Goal: Task Accomplishment & Management: Manage account settings

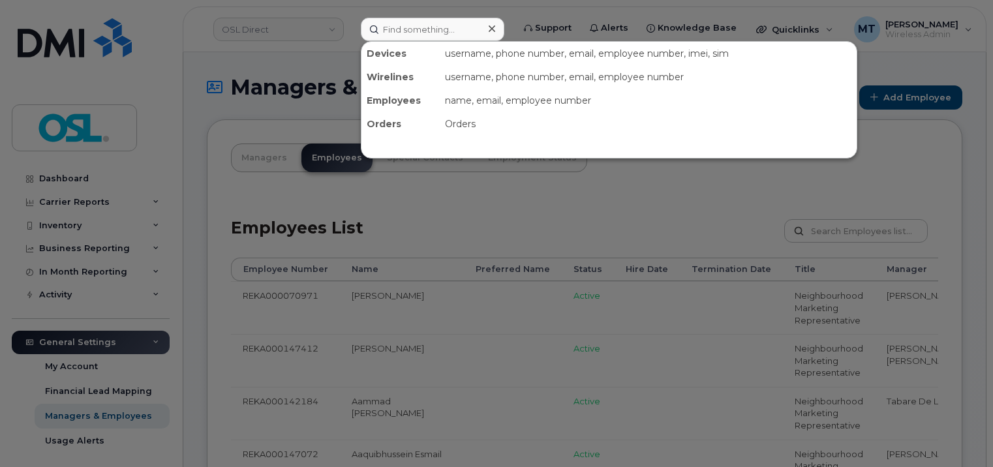
click at [402, 23] on input at bounding box center [433, 29] width 144 height 23
type input "Karthik.Dodla@osldirect.com"
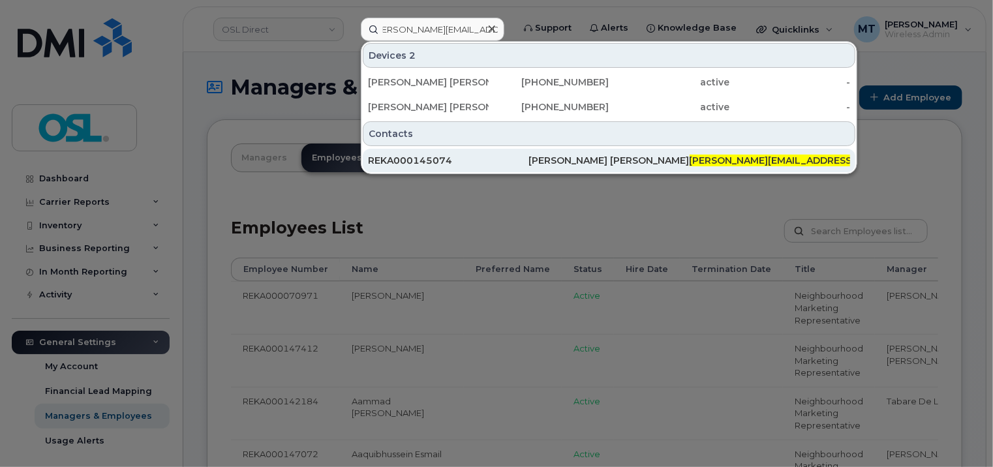
click at [507, 164] on div "REKA000145074" at bounding box center [448, 160] width 161 height 13
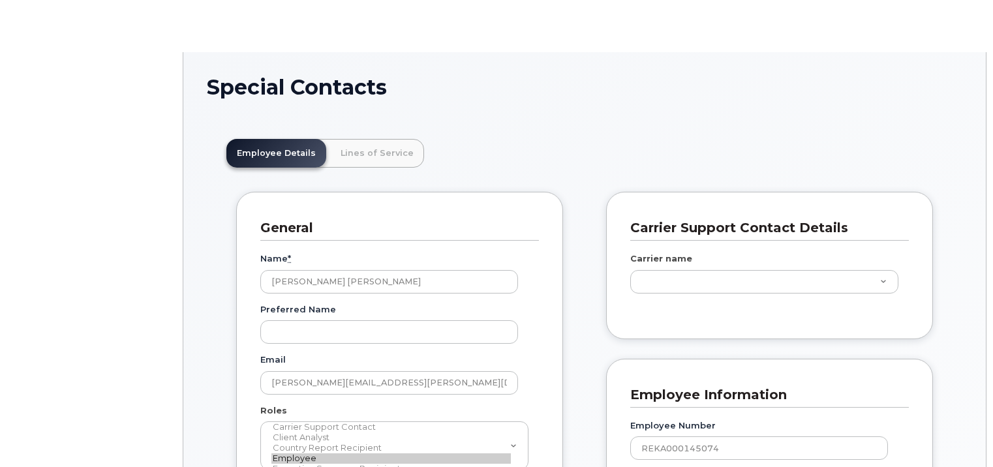
select select "on_leave"
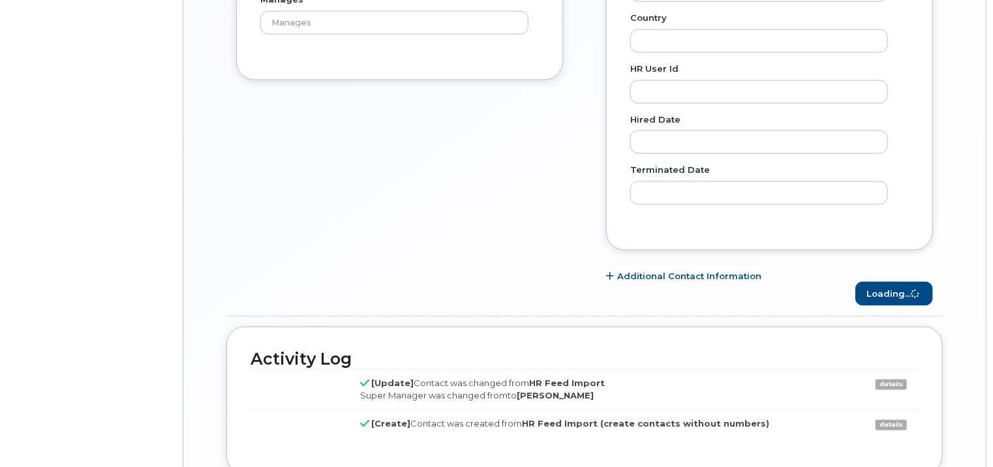
scroll to position [39, 0]
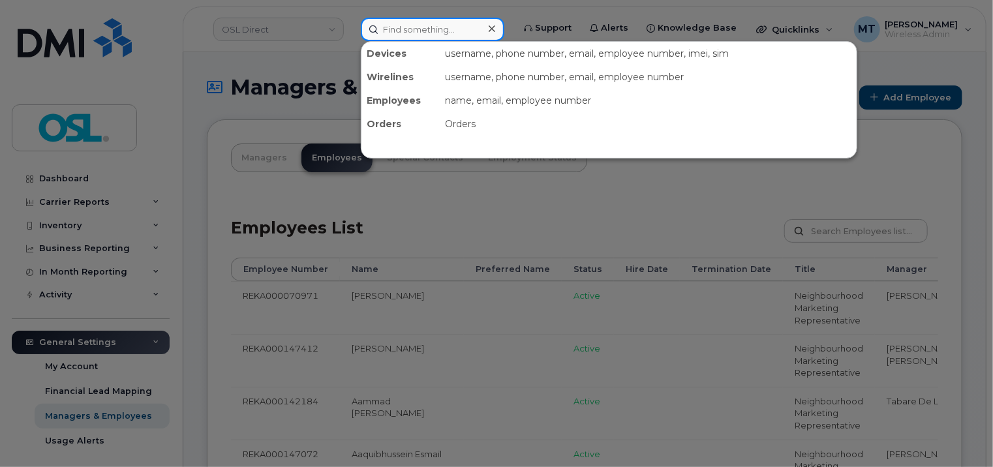
click at [454, 32] on input at bounding box center [433, 29] width 144 height 23
paste input "[PERSON_NAME]"
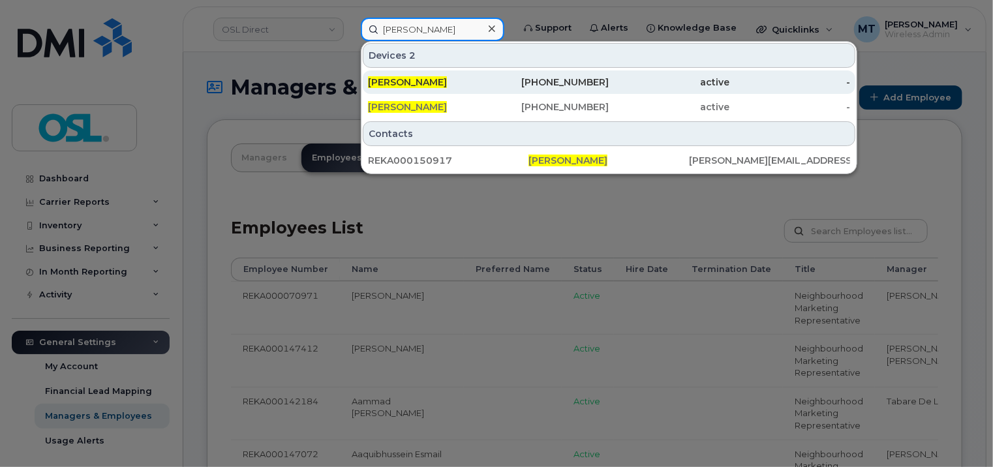
type input "[PERSON_NAME]"
click at [447, 82] on span "[PERSON_NAME]" at bounding box center [407, 82] width 79 height 12
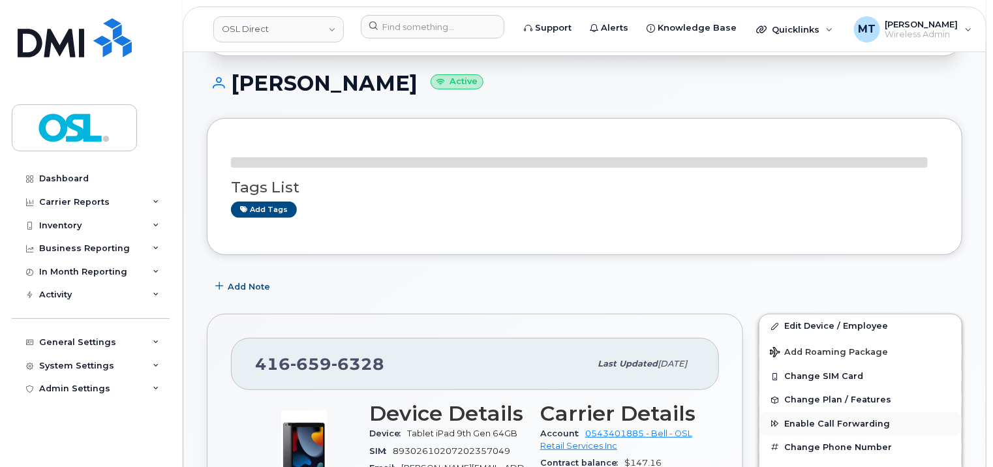
scroll to position [261, 0]
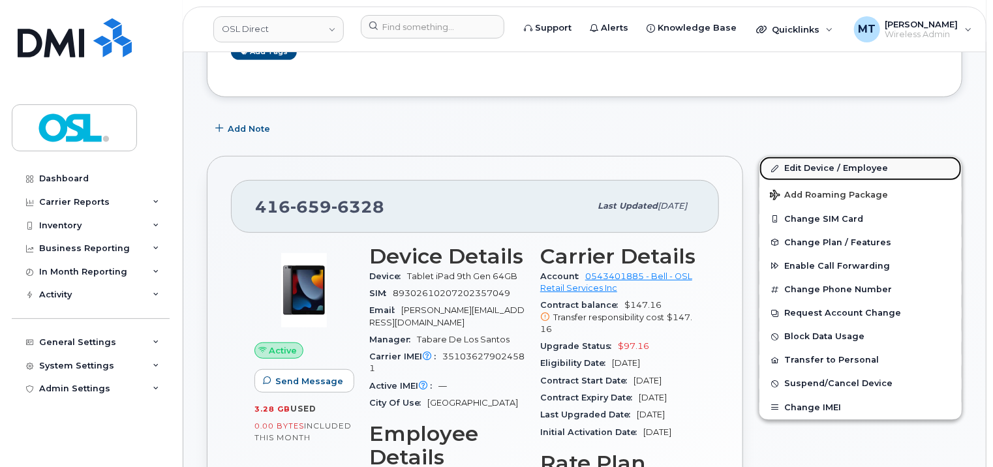
click at [840, 167] on link "Edit Device / Employee" at bounding box center [861, 168] width 202 height 23
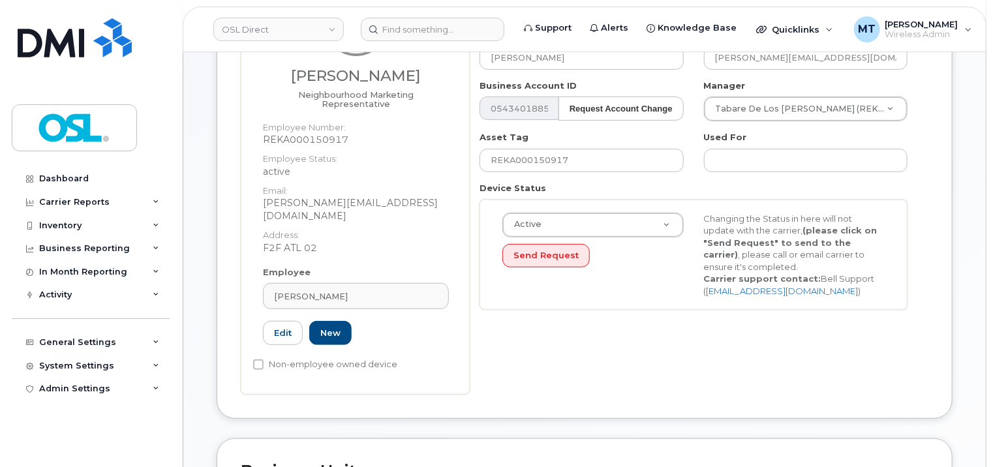
scroll to position [326, 0]
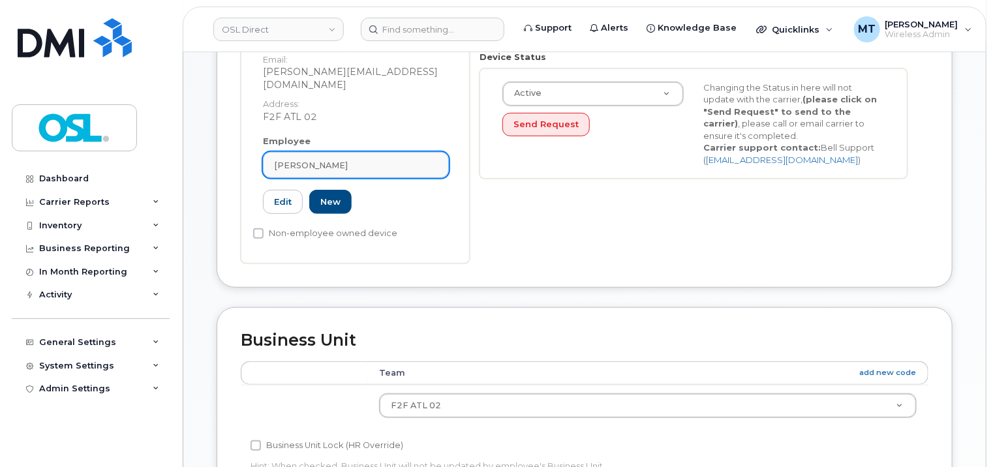
click at [348, 162] on span "[PERSON_NAME]" at bounding box center [311, 165] width 74 height 12
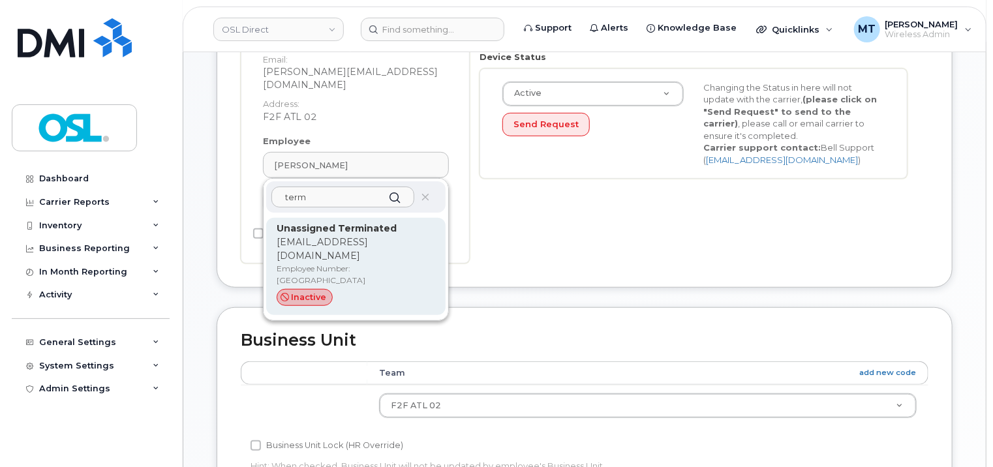
type input "term"
click at [364, 224] on strong "Unassigned Terminated" at bounding box center [337, 229] width 120 height 12
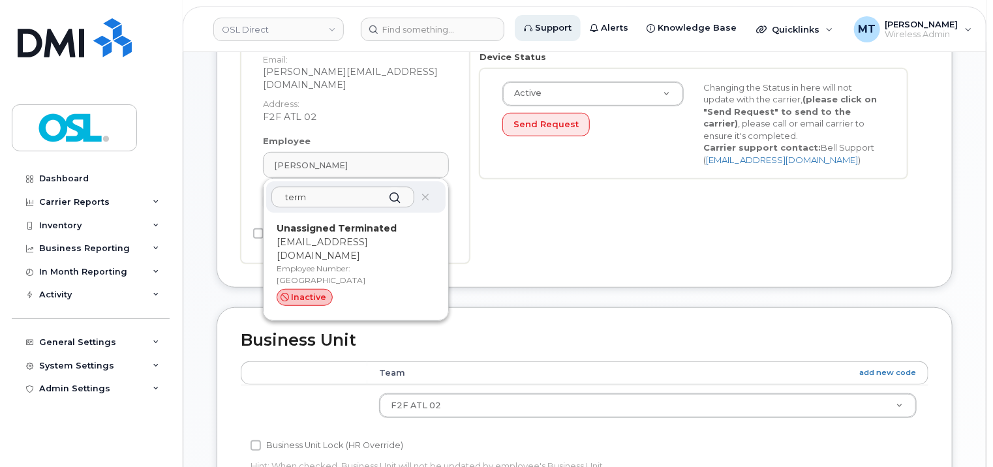
type input "UT"
type input "Unassigned Terminated"
type input "[EMAIL_ADDRESS][DOMAIN_NAME]"
type input "4117510"
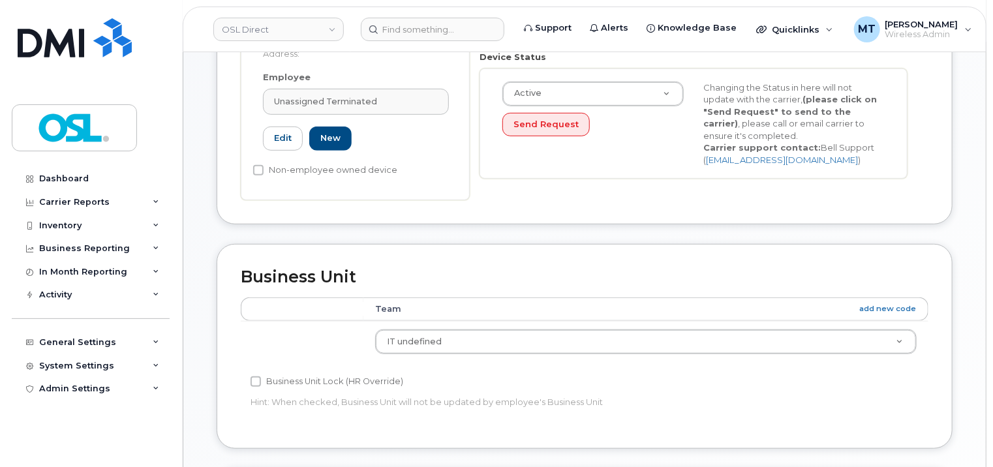
scroll to position [294, 0]
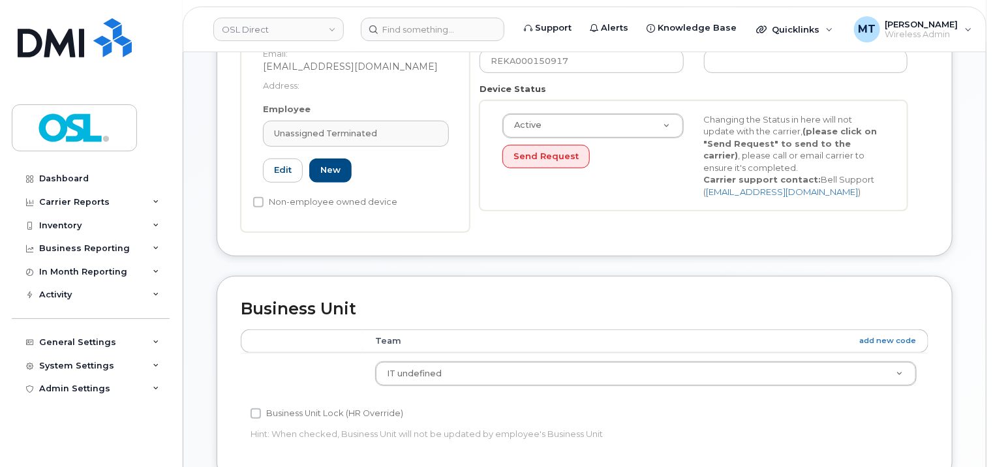
click at [602, 198] on div "Active Active Suspended Cancelled Send Request Changing the Status in here will…" at bounding box center [694, 156] width 428 height 111
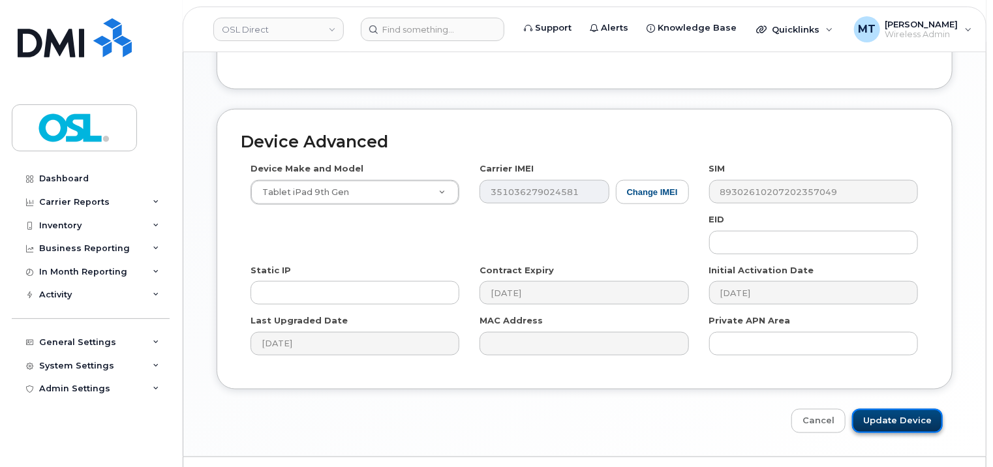
click at [910, 413] on input "Update Device" at bounding box center [897, 421] width 91 height 24
type input "Saving..."
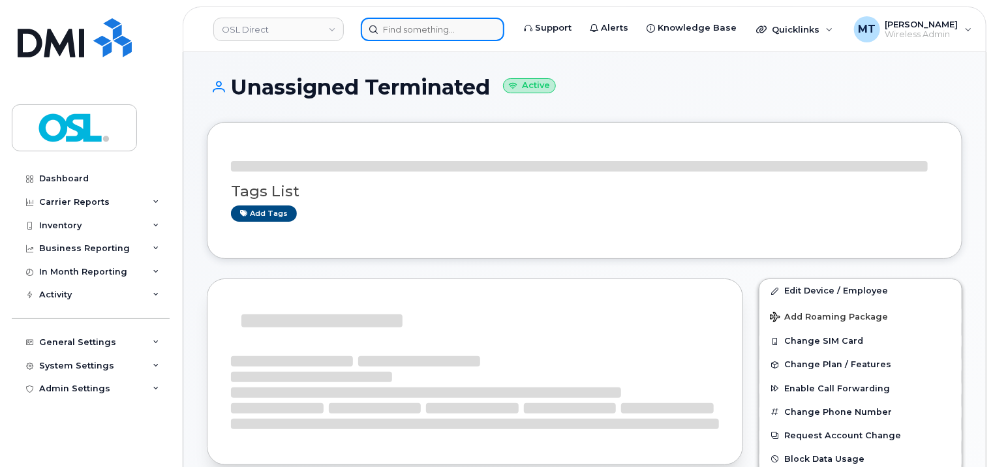
click at [450, 29] on input at bounding box center [433, 29] width 144 height 23
type input "z"
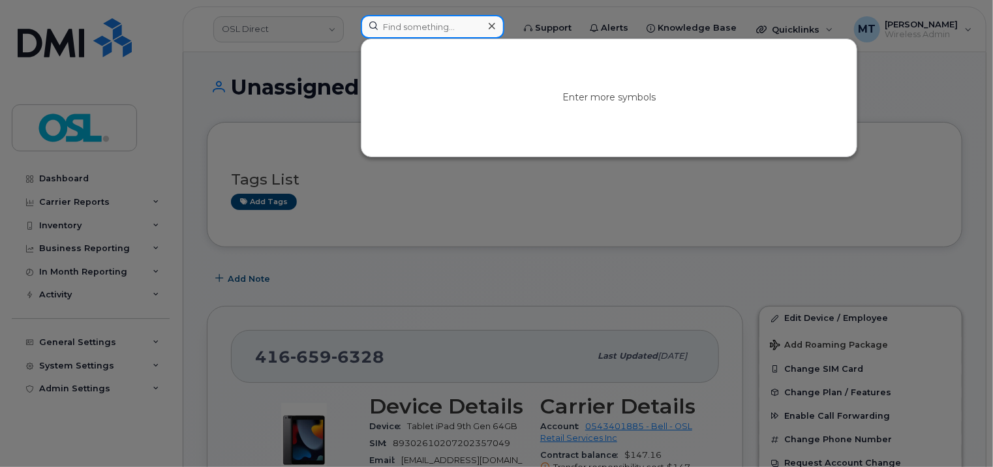
paste input "Ronique Mbanta Djouda"
type input "Ronique Mbanta Djouda"
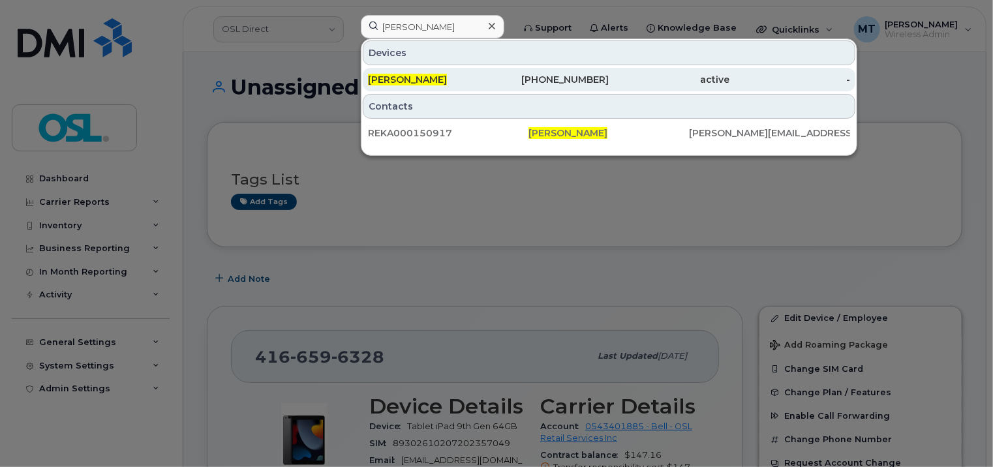
click at [447, 81] on span "Ronique Mbanta Djouda" at bounding box center [407, 80] width 79 height 12
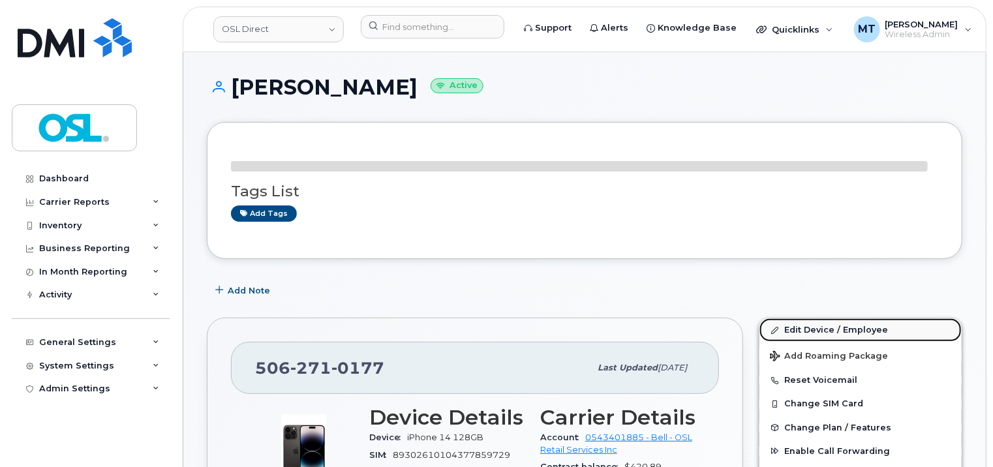
click at [859, 331] on div "Edit Device / Employee Add Roaming Package Reset Voicemail Change SIM Card Chan…" at bounding box center [861, 461] width 204 height 287
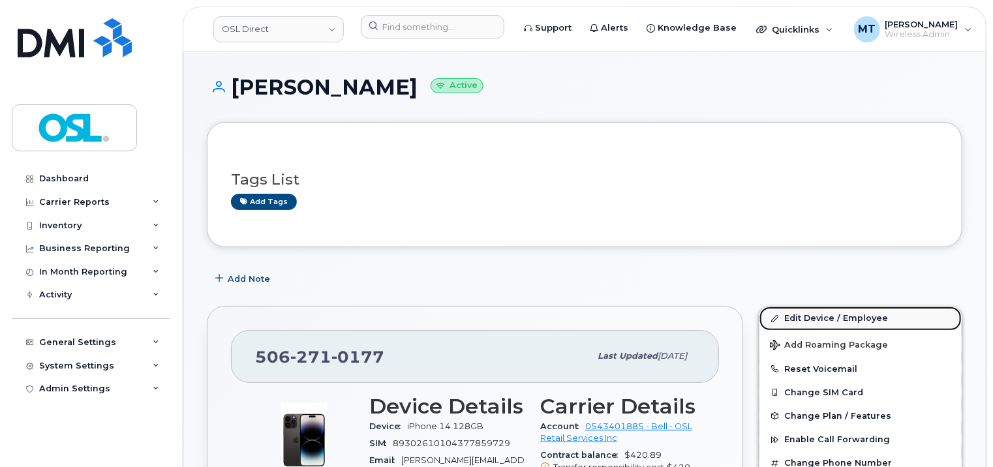
click at [852, 319] on link "Edit Device / Employee" at bounding box center [861, 318] width 202 height 23
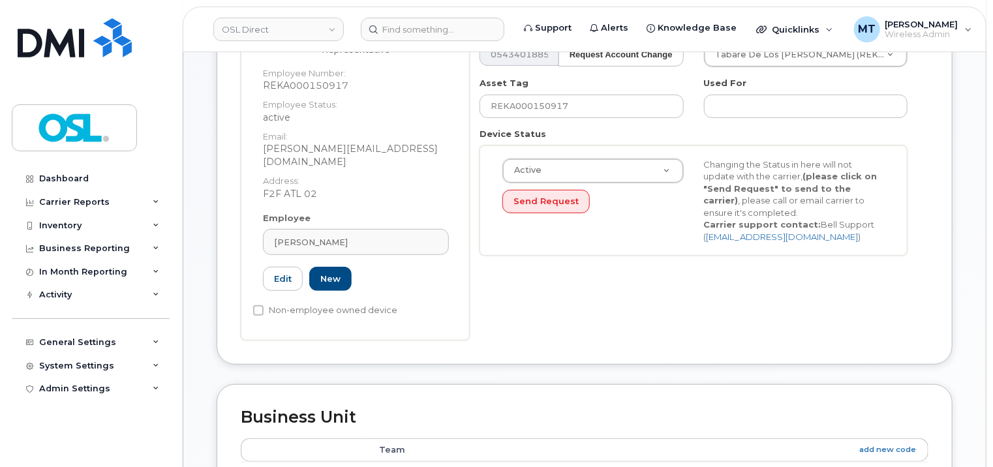
scroll to position [326, 0]
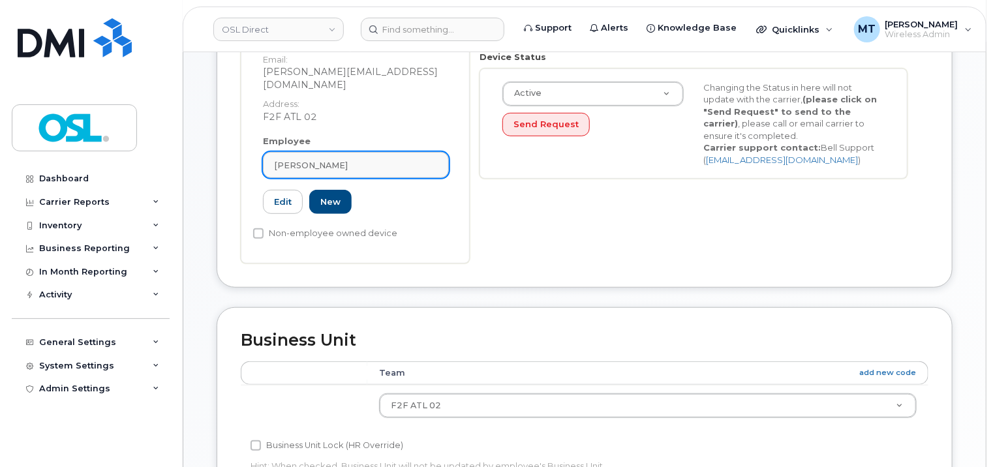
click at [348, 161] on span "Ronique Mbanta Djouda" at bounding box center [311, 165] width 74 height 12
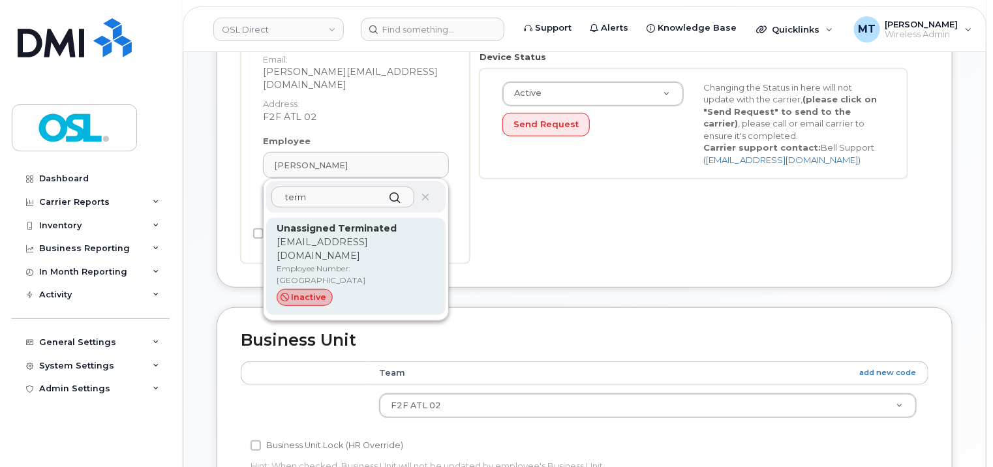
type input "term"
click at [349, 236] on p "[EMAIL_ADDRESS][DOMAIN_NAME]" at bounding box center [356, 249] width 159 height 27
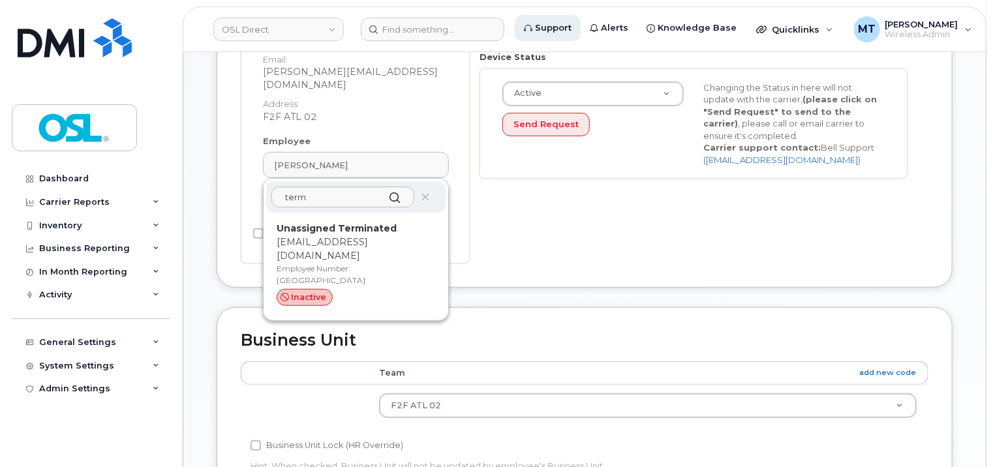
type input "UT"
type input "Unassigned Terminated"
type input "support_2@osldirect.com"
type input "4117510"
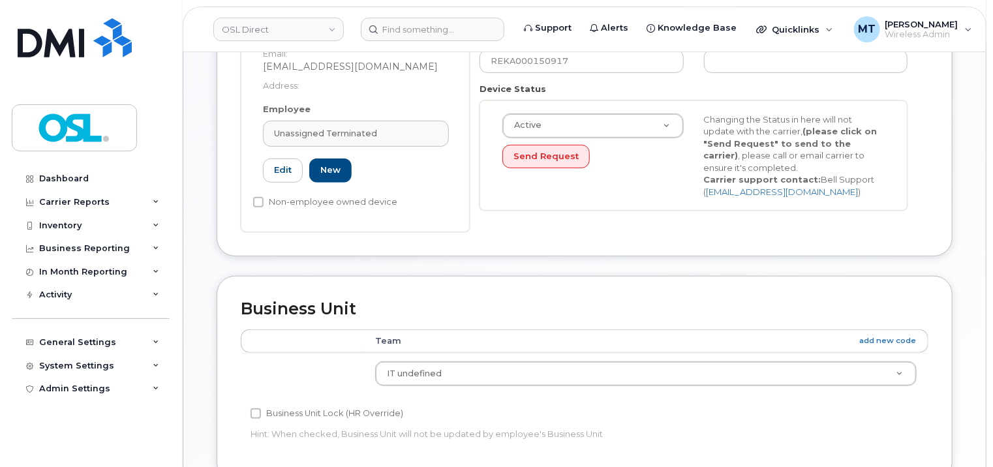
scroll to position [686, 0]
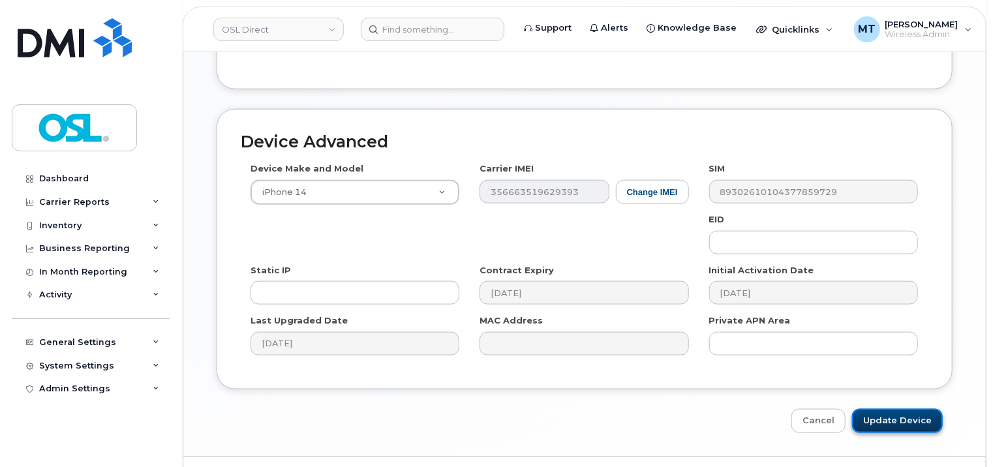
click at [907, 409] on input "Update Device" at bounding box center [897, 421] width 91 height 24
type input "Saving..."
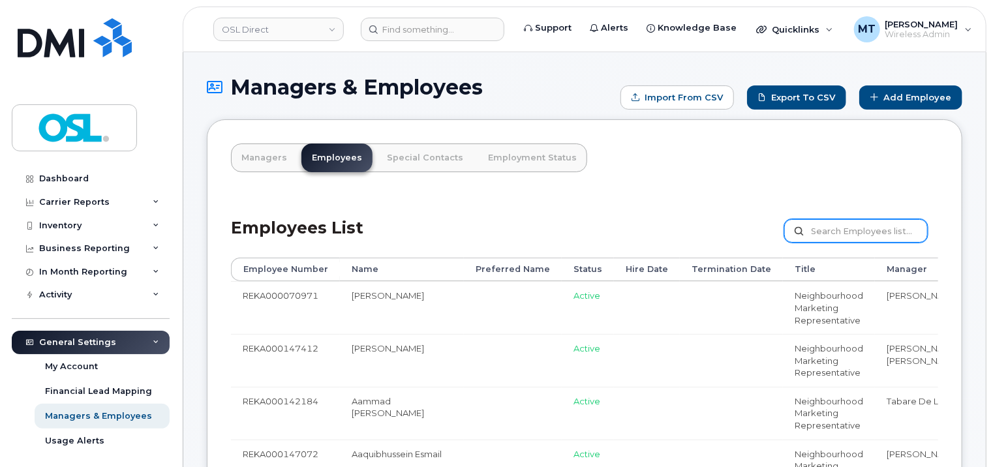
click at [863, 239] on input "text" at bounding box center [857, 230] width 144 height 23
paste input "REKA000150917"
type input "REKA000150917"
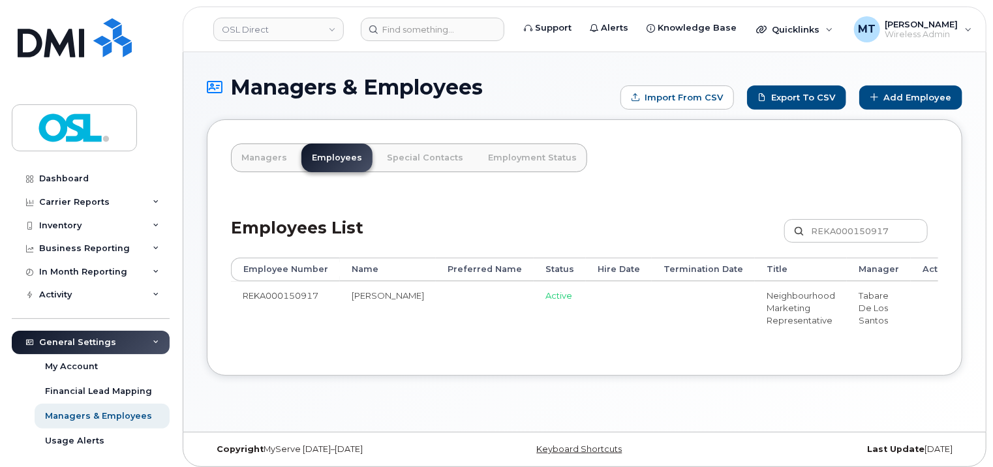
scroll to position [0, 144]
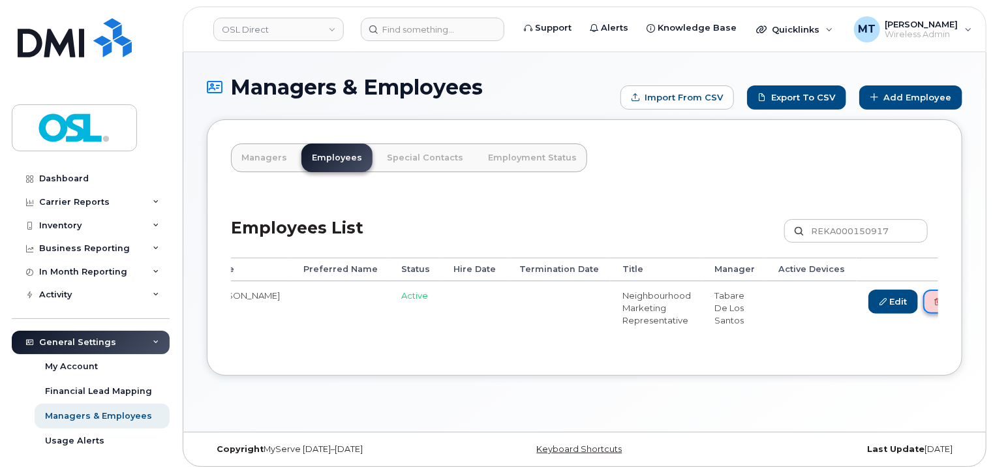
click at [924, 309] on link "Delete" at bounding box center [955, 302] width 63 height 24
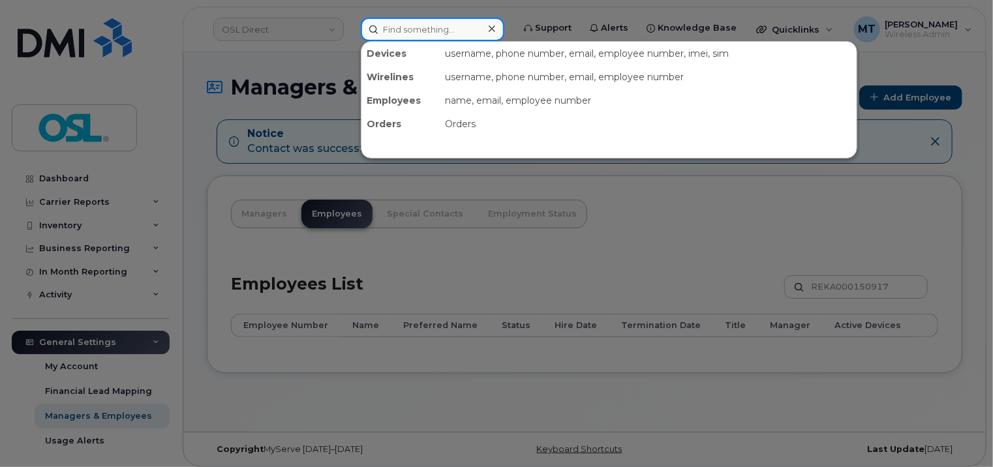
click at [413, 27] on input at bounding box center [433, 29] width 144 height 23
paste input "Rabah.Fakir@osldirect.com"
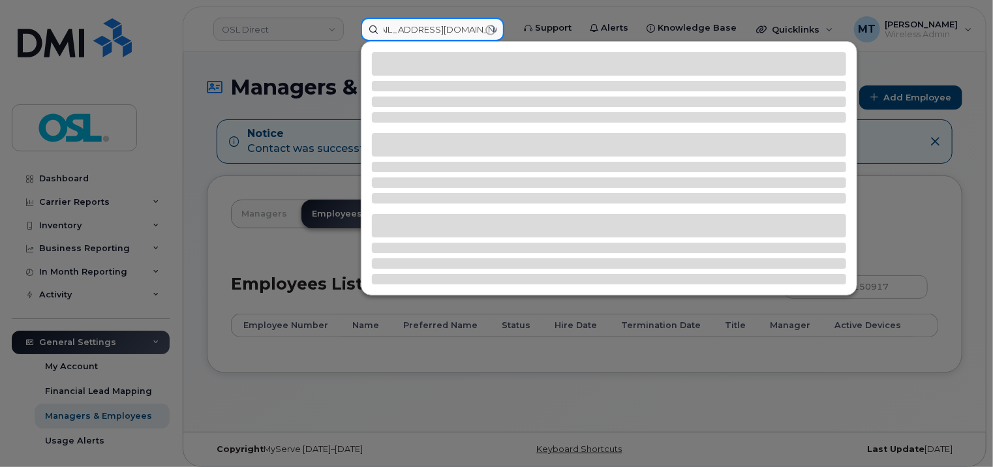
drag, startPoint x: 402, startPoint y: 26, endPoint x: 350, endPoint y: 27, distance: 52.2
click at [351, 26] on div "Rabah.Fakir@osldirect.com" at bounding box center [433, 29] width 164 height 23
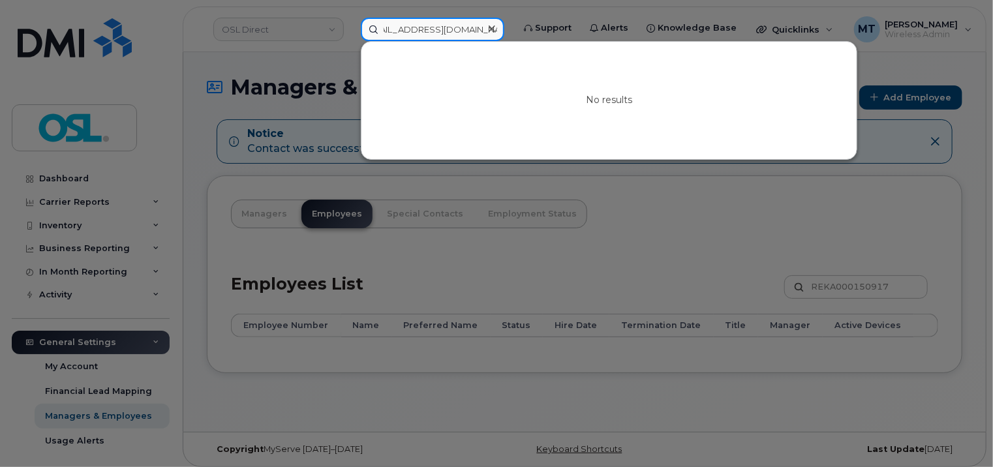
click at [380, 27] on input "Rabah.Fakir@osldirect.com" at bounding box center [433, 29] width 144 height 23
click at [393, 29] on input "Rabah.Fakir@osldirect.com" at bounding box center [433, 29] width 144 height 23
drag, startPoint x: 423, startPoint y: 29, endPoint x: 382, endPoint y: 29, distance: 41.1
click at [382, 29] on input "Rabah.Fakir@osldirect.com" at bounding box center [433, 29] width 144 height 23
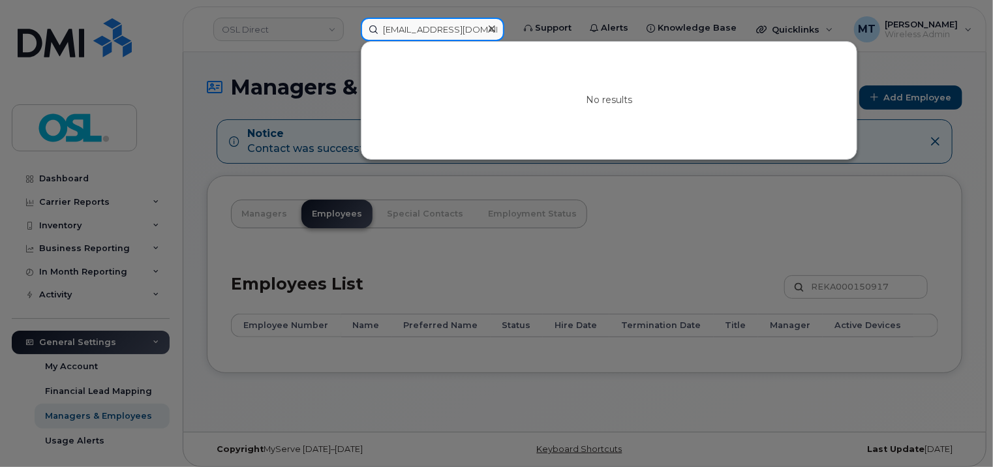
paste input "EKA000147751"
type input "REKA000147751"
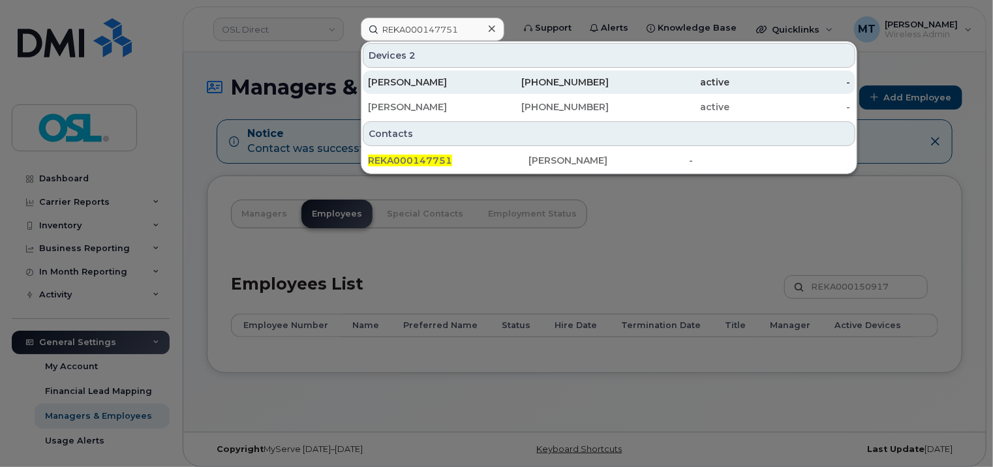
click at [444, 80] on div "[PERSON_NAME]" at bounding box center [428, 82] width 121 height 13
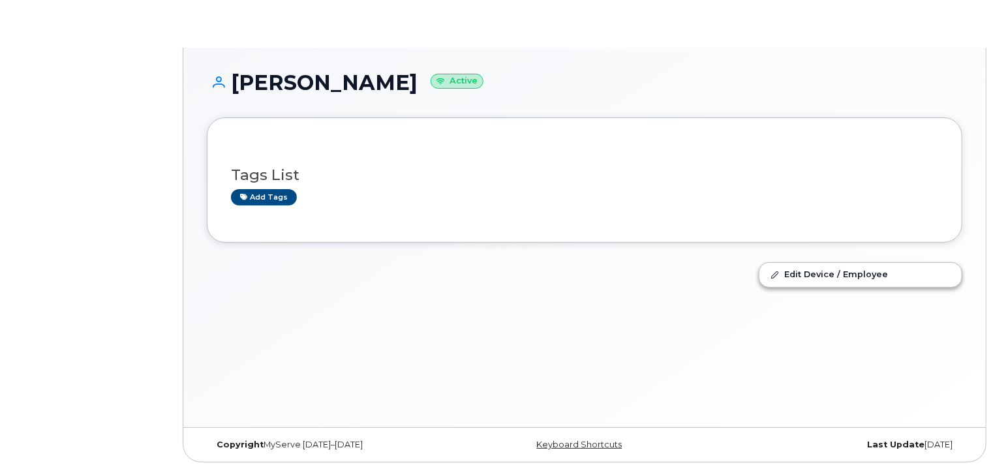
scroll to position [6, 0]
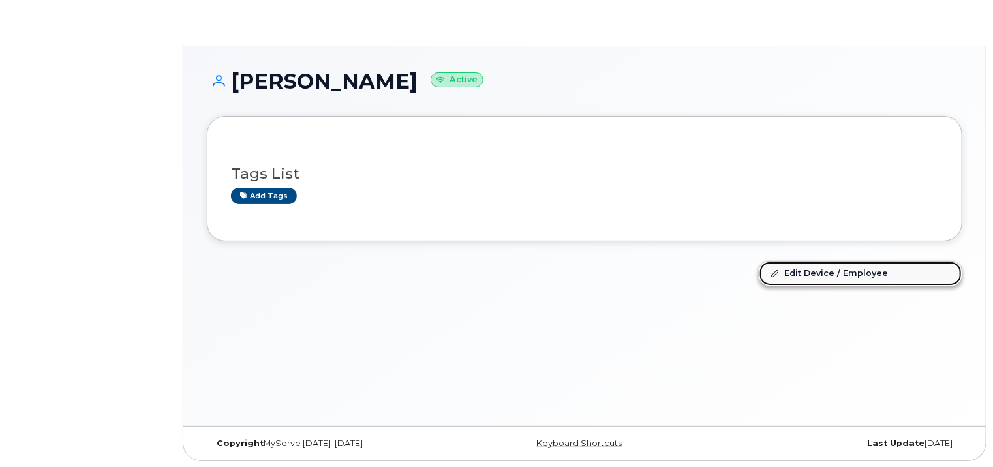
click at [861, 275] on link "Edit Device / Employee" at bounding box center [861, 273] width 202 height 23
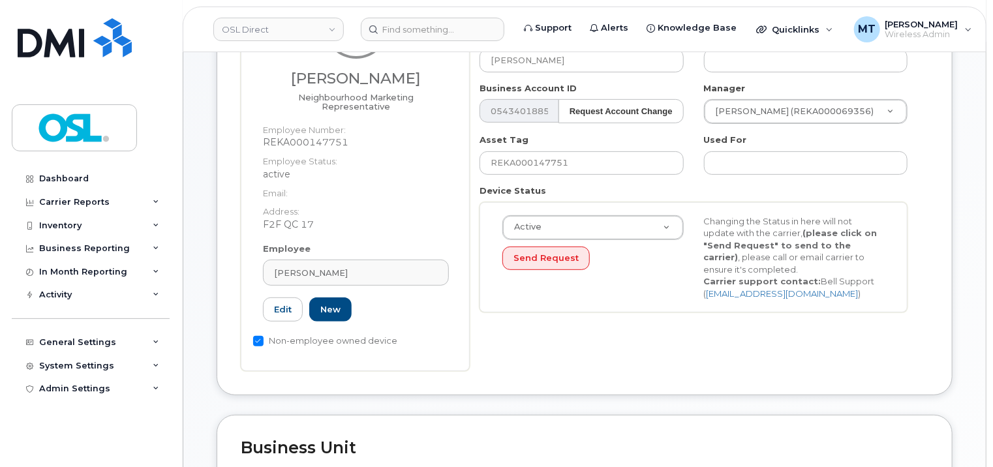
scroll to position [196, 0]
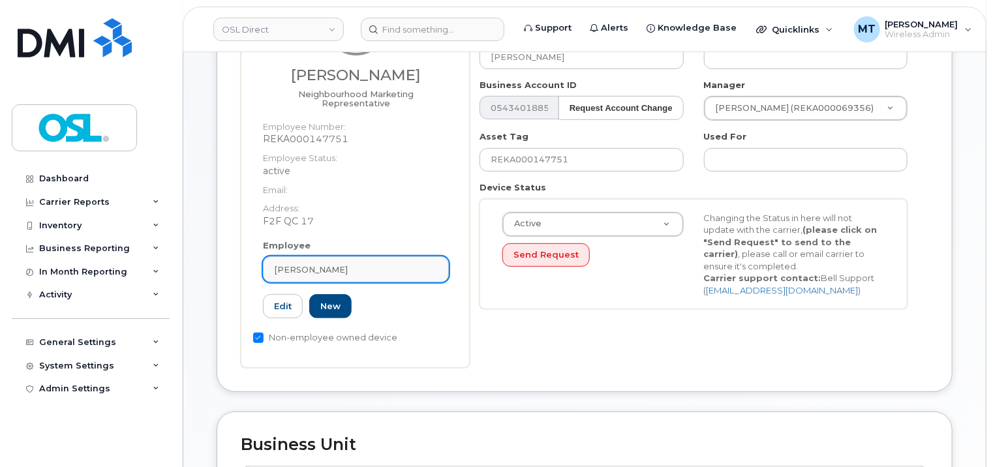
click at [375, 264] on div "[PERSON_NAME]" at bounding box center [356, 270] width 164 height 12
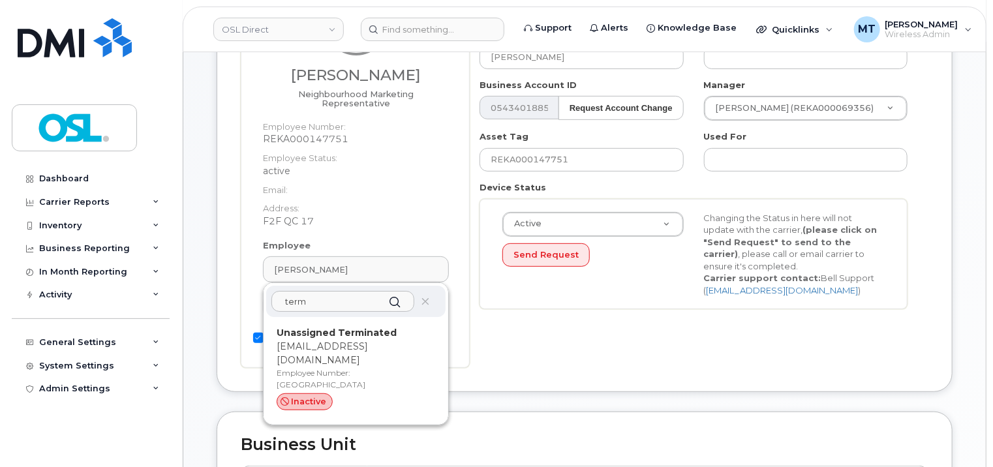
type input "term"
click at [366, 330] on div "Unassigned Terminated [EMAIL_ADDRESS][DOMAIN_NAME] Employee Number: UT inactive" at bounding box center [356, 370] width 159 height 89
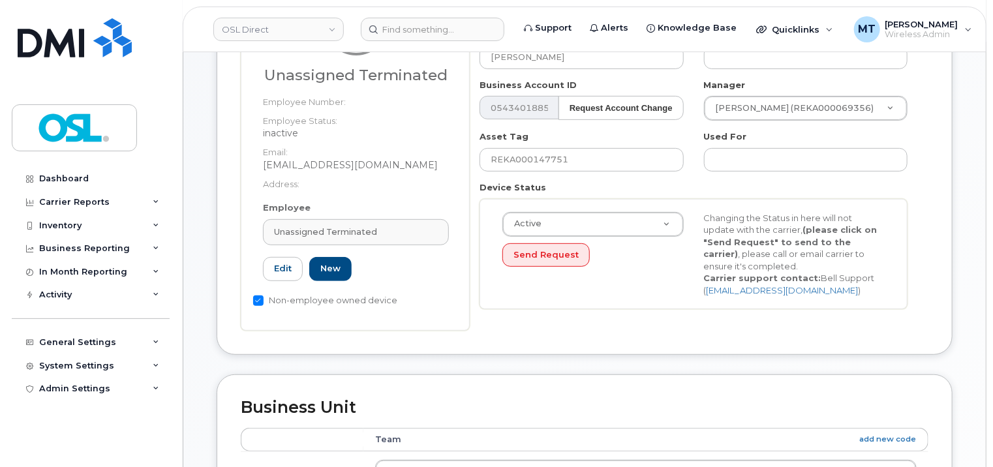
type input "Unassigned Terminated"
type input "[EMAIL_ADDRESS][DOMAIN_NAME]"
type input "UT"
type input "4117510"
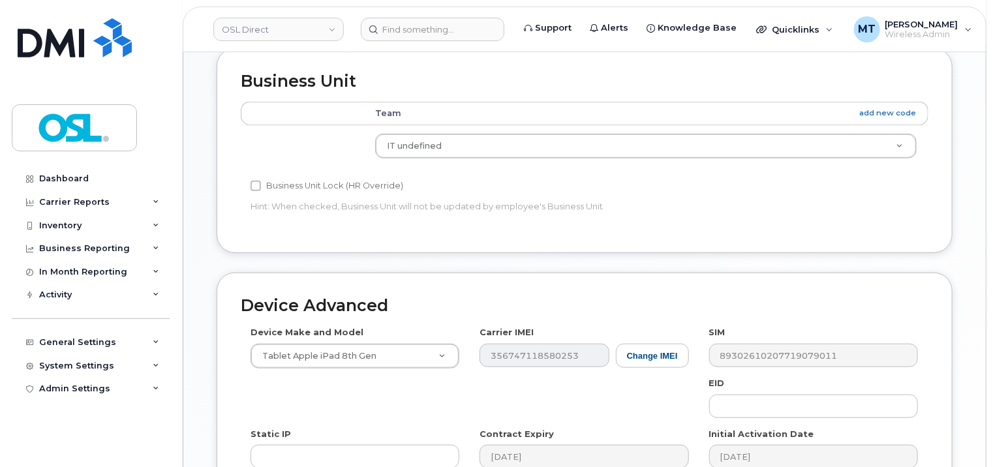
scroll to position [714, 0]
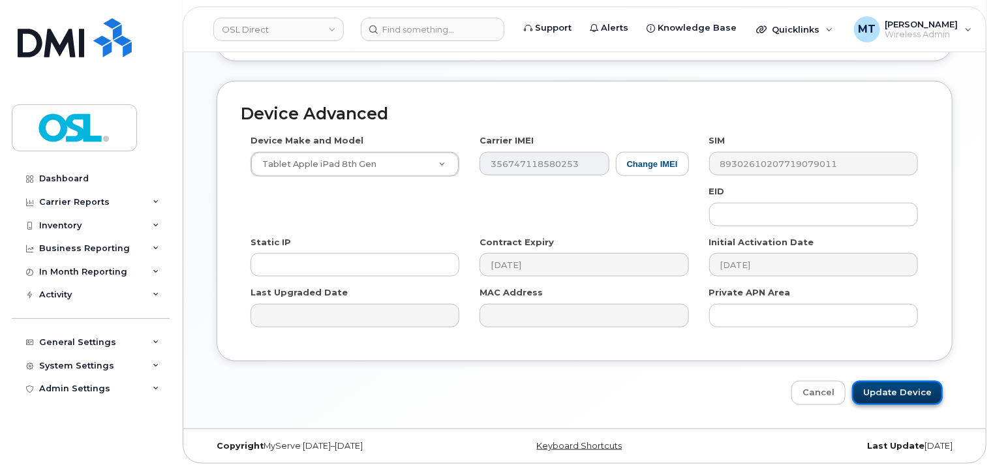
click at [906, 392] on input "Update Device" at bounding box center [897, 393] width 91 height 24
type input "Saving..."
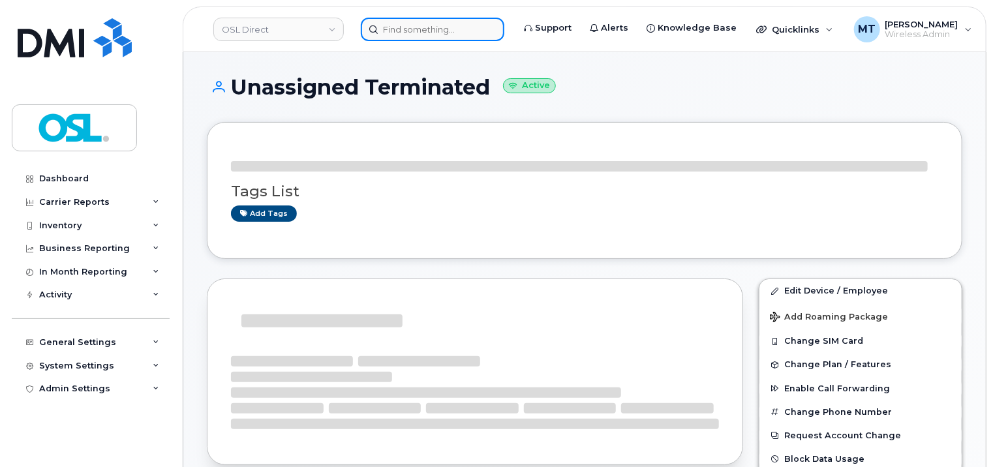
click at [431, 35] on input at bounding box center [433, 29] width 144 height 23
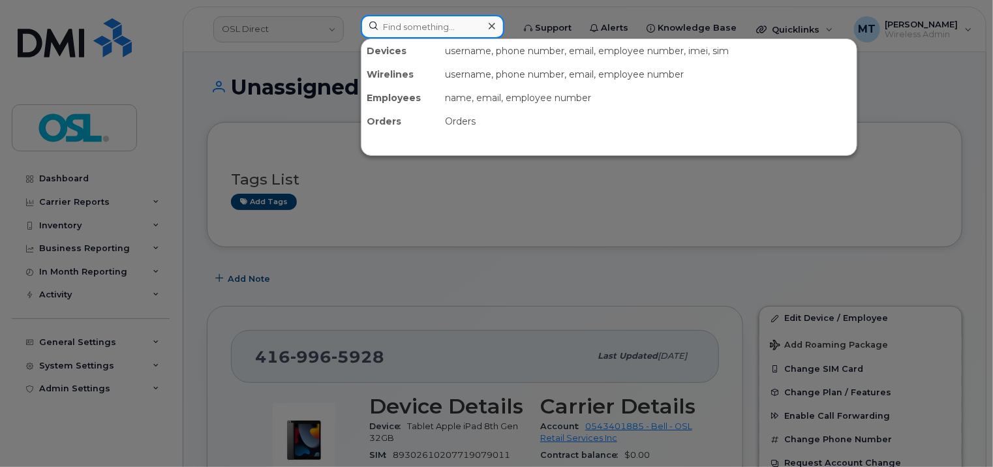
paste input "REKA000147751"
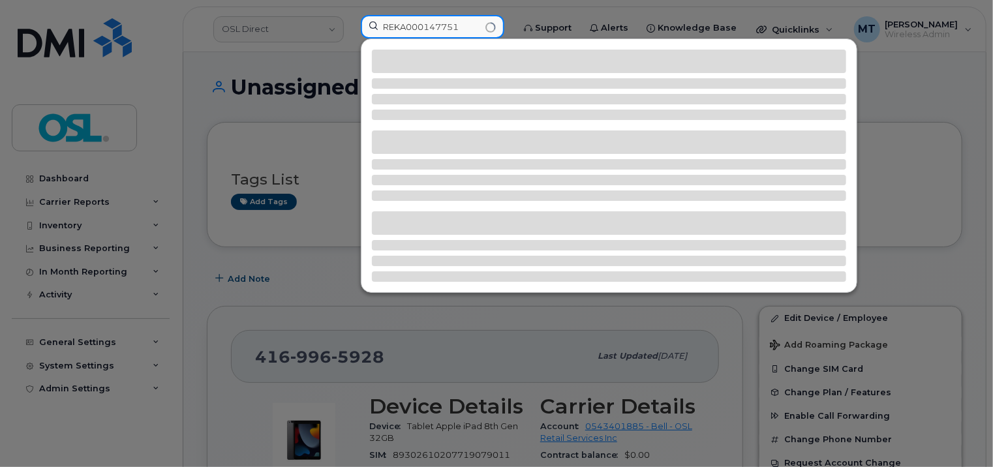
type input "REKA000147751"
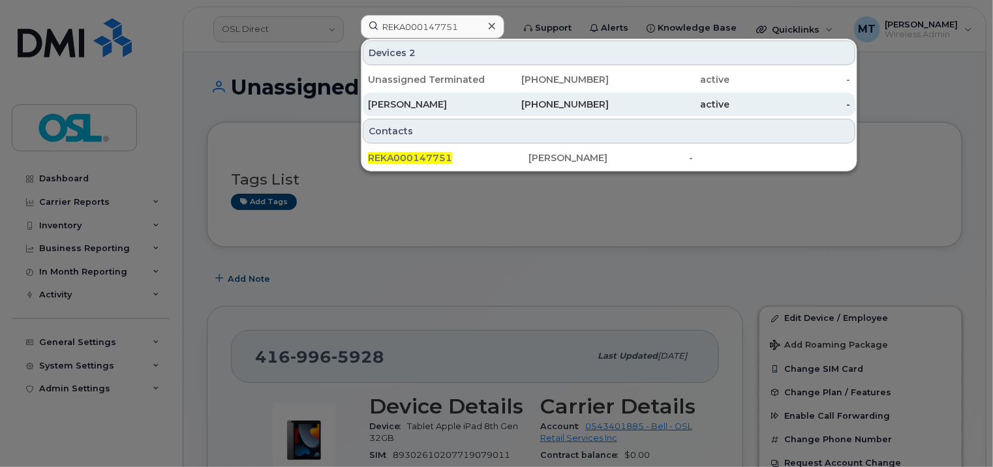
click at [418, 107] on div "[PERSON_NAME]" at bounding box center [428, 104] width 121 height 13
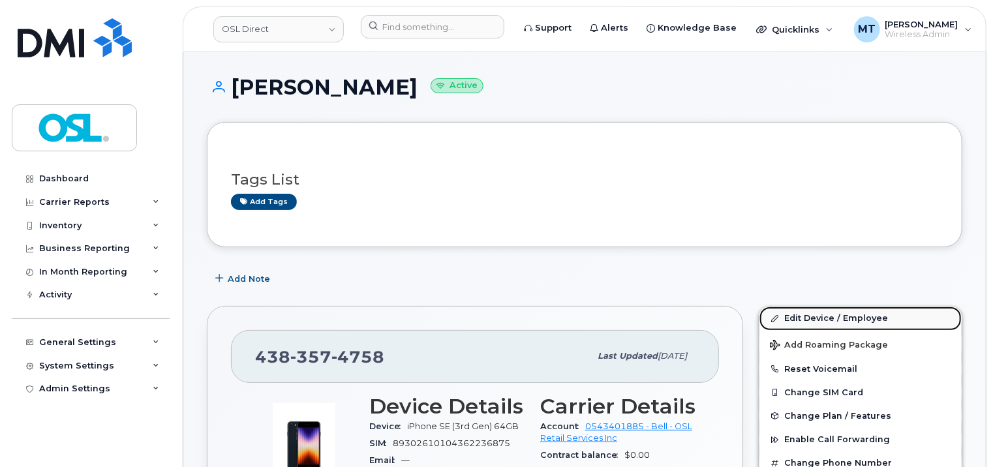
click at [831, 319] on link "Edit Device / Employee" at bounding box center [861, 318] width 202 height 23
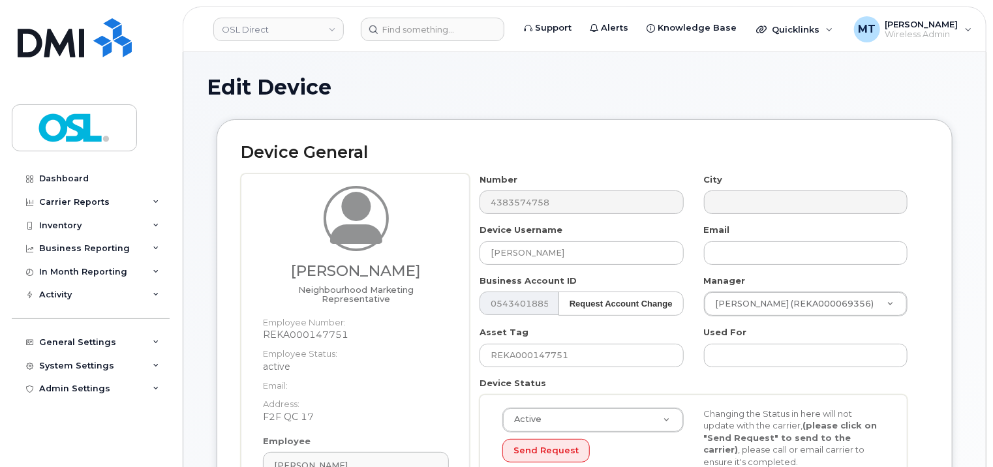
scroll to position [392, 0]
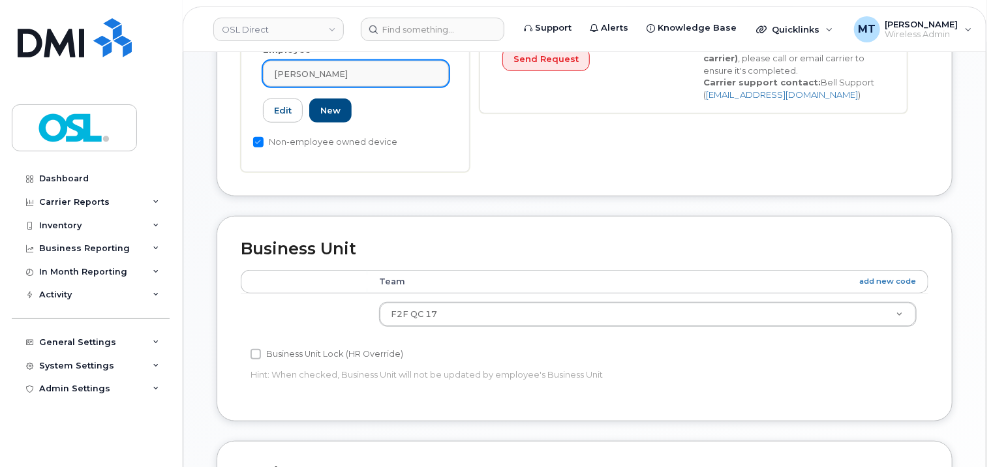
click at [373, 68] on div "[PERSON_NAME]" at bounding box center [356, 74] width 164 height 12
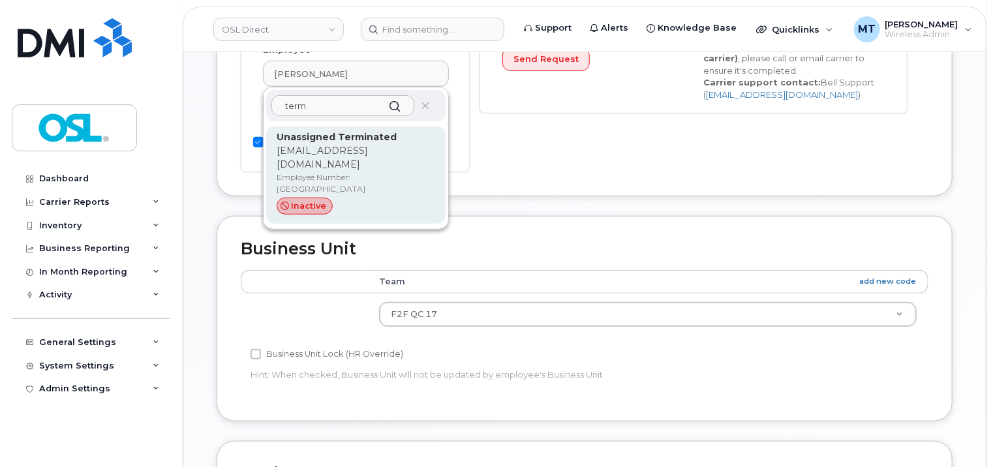
type input "term"
click at [366, 144] on p "[EMAIL_ADDRESS][DOMAIN_NAME]" at bounding box center [356, 157] width 159 height 27
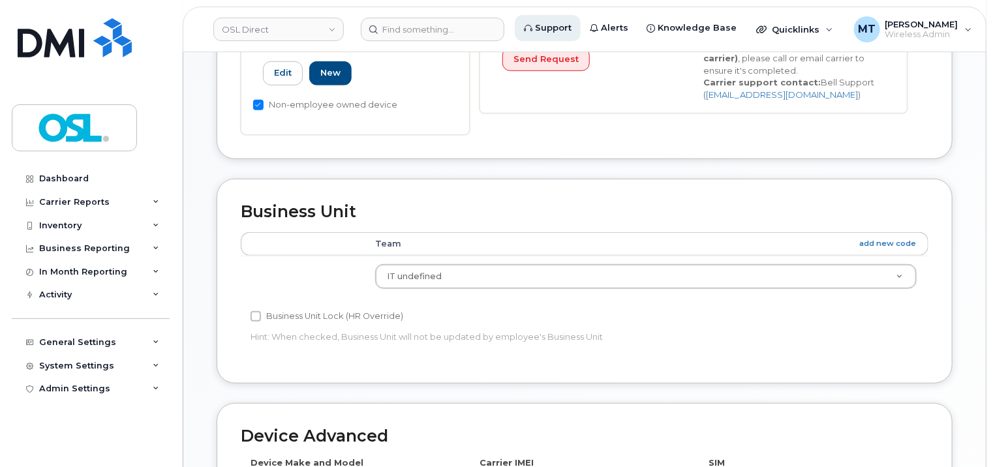
type input "UT"
type input "Unassigned Terminated"
type input "[EMAIL_ADDRESS][DOMAIN_NAME]"
type input "4117510"
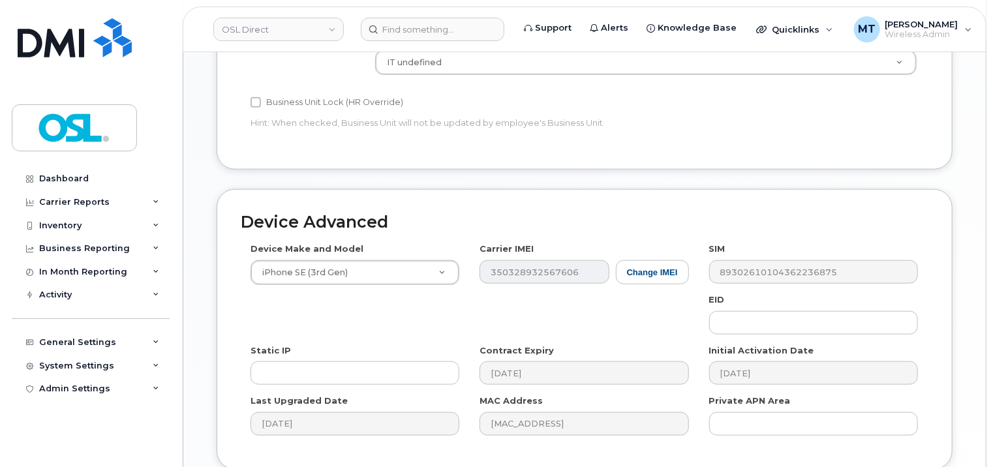
scroll to position [714, 0]
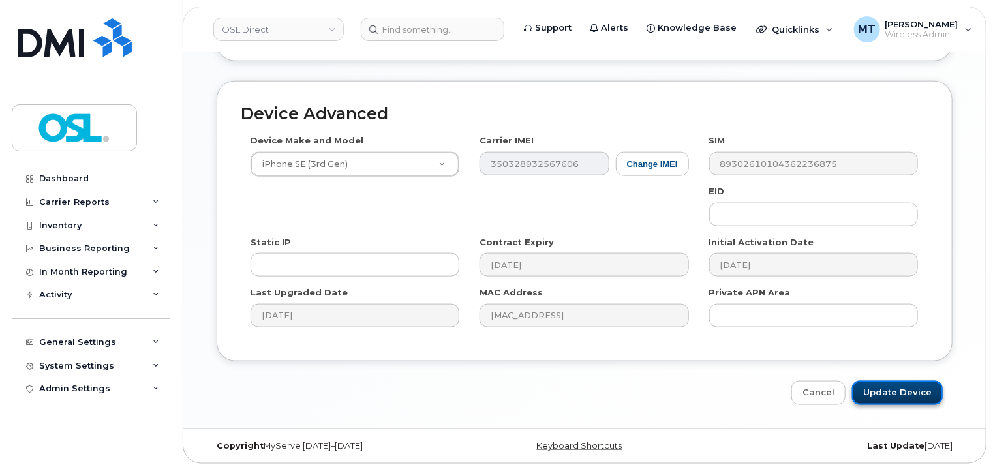
click at [901, 387] on input "Update Device" at bounding box center [897, 393] width 91 height 24
type input "Saving..."
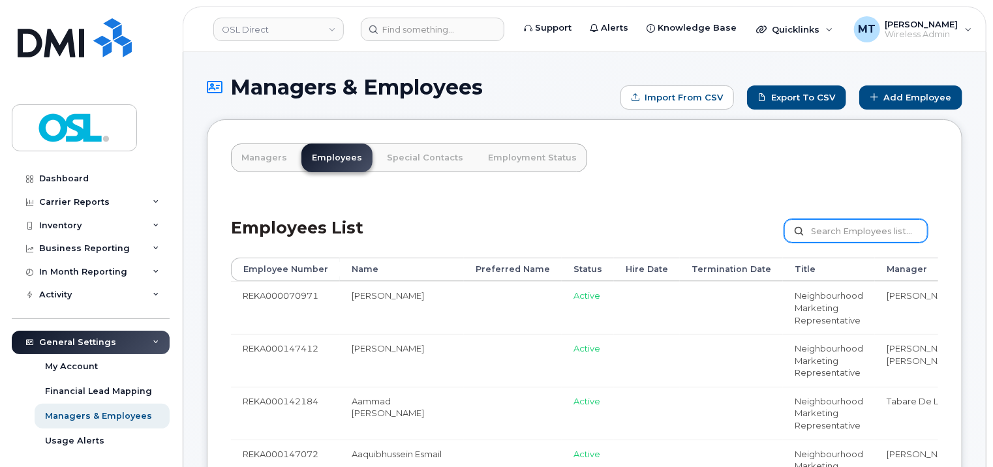
click at [871, 232] on input "text" at bounding box center [857, 230] width 144 height 23
paste input "REKA000147751"
type input "REKA000147751"
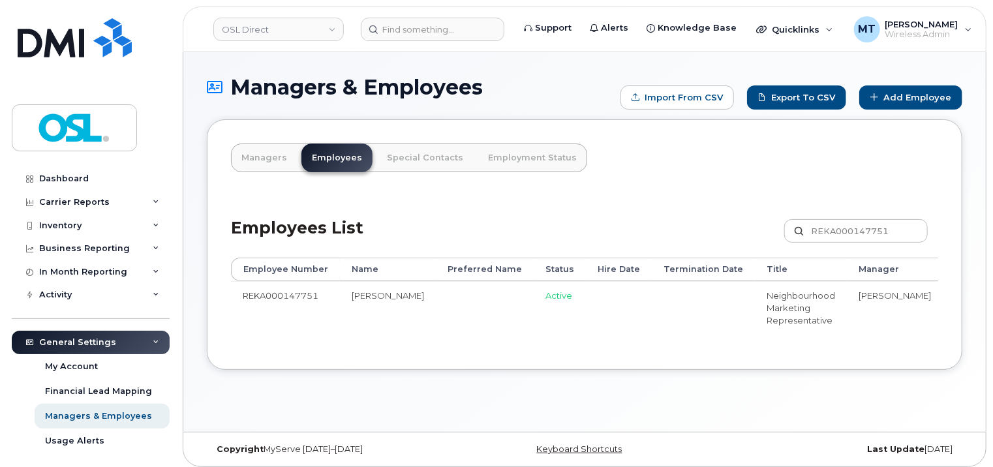
scroll to position [0, 136]
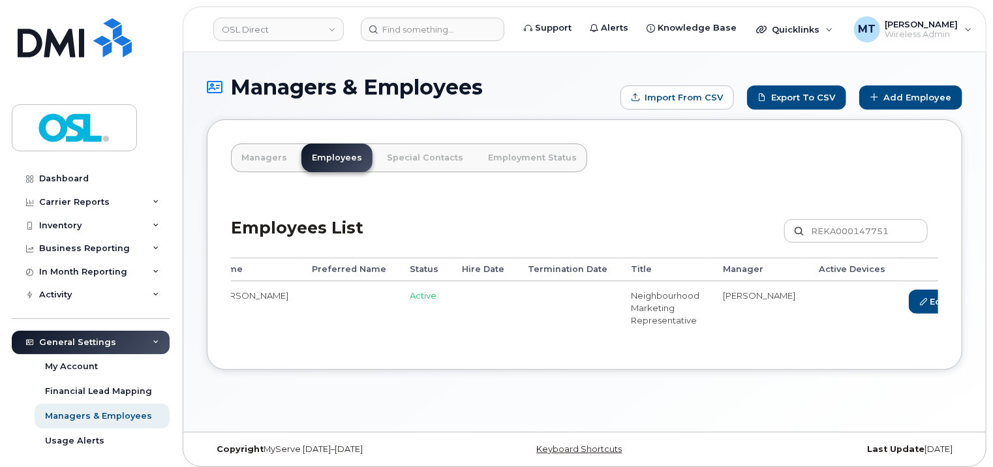
click at [964, 308] on link "Delete" at bounding box center [995, 302] width 63 height 24
